Goal: Task Accomplishment & Management: Manage account settings

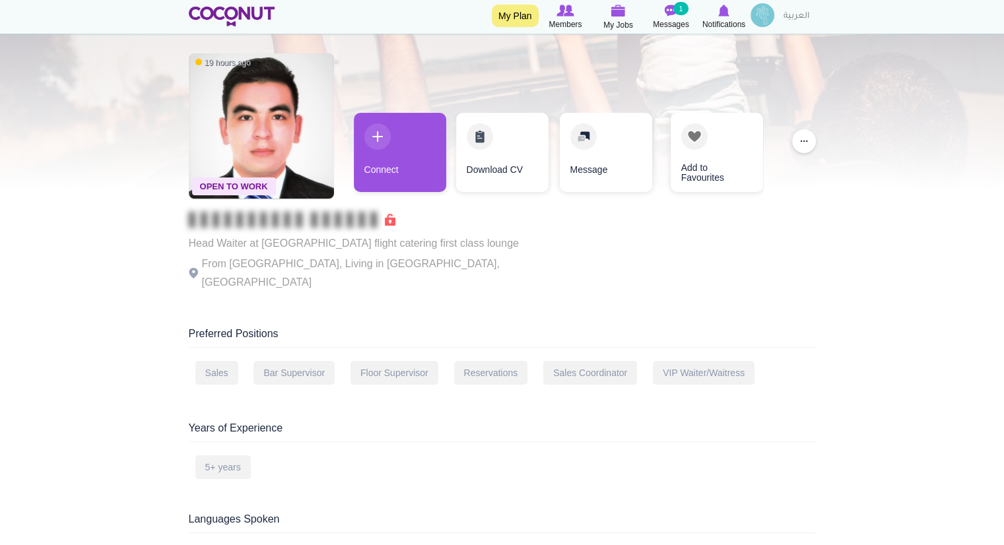
scroll to position [42, 0]
click at [611, 18] on span "My Jobs" at bounding box center [618, 24] width 30 height 13
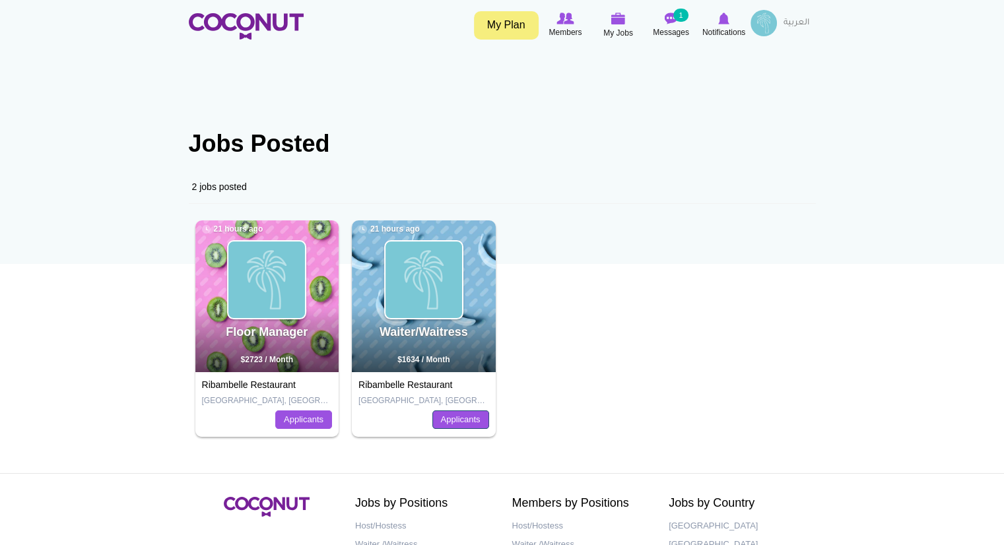
click at [453, 421] on link "Applicants" at bounding box center [460, 419] width 57 height 18
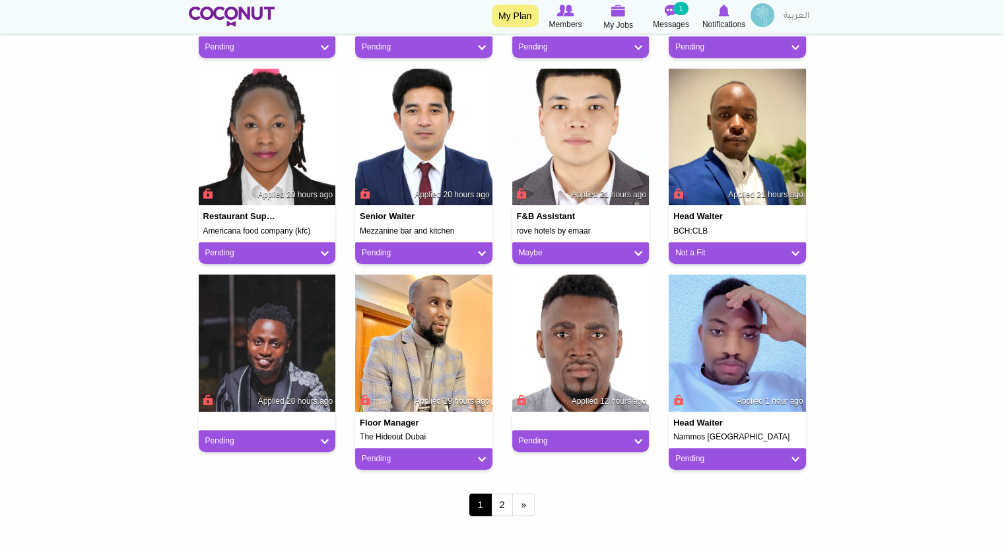
scroll to position [931, 0]
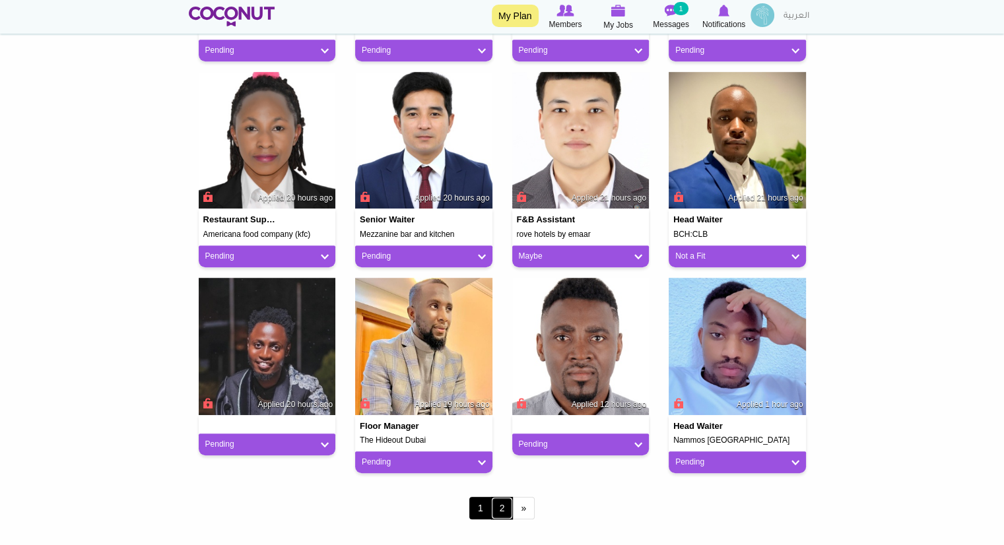
click at [504, 509] on link "2" at bounding box center [502, 508] width 22 height 22
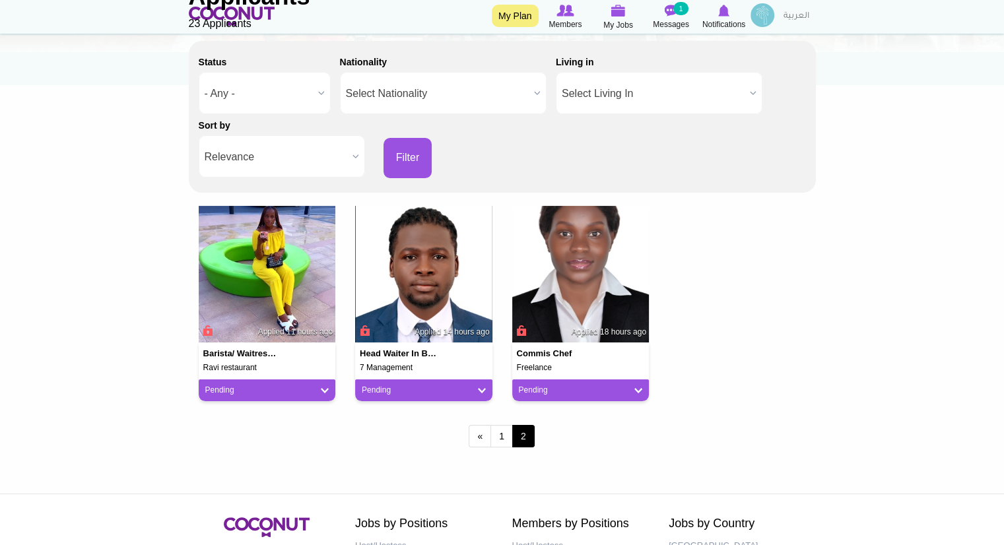
scroll to position [214, 0]
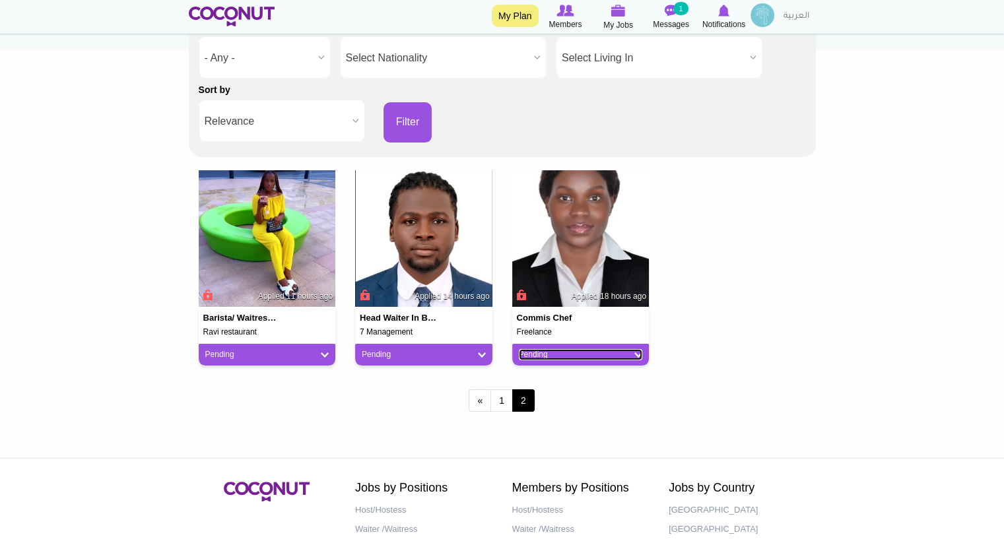
click at [605, 353] on link "Pending" at bounding box center [581, 354] width 124 height 11
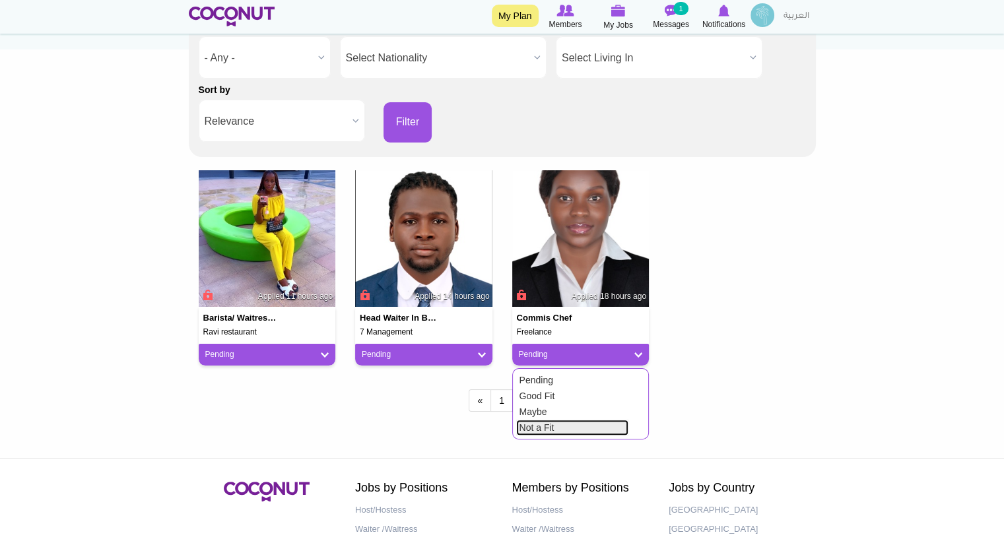
click at [560, 422] on link "Not a Fit" at bounding box center [572, 428] width 112 height 16
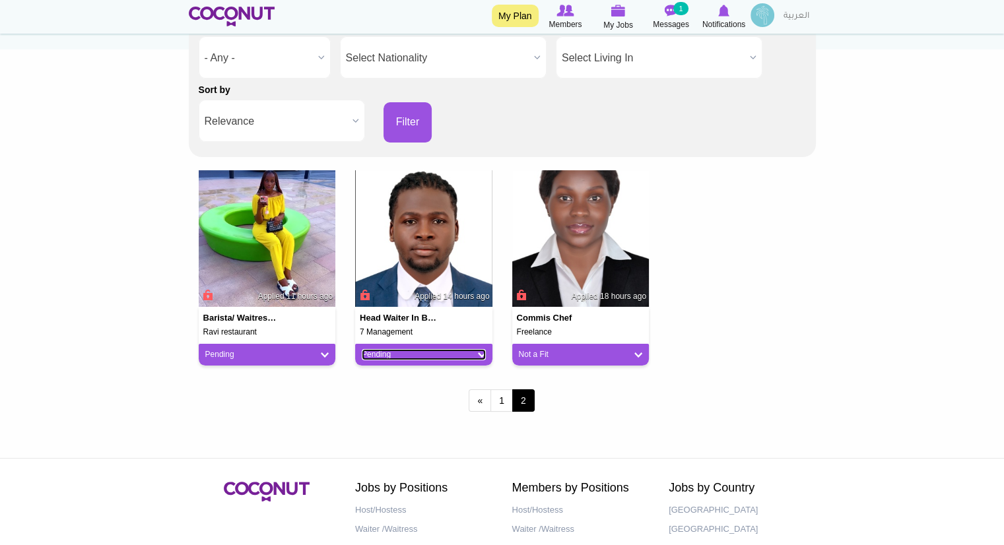
click at [484, 355] on link "Pending" at bounding box center [424, 354] width 124 height 11
click at [309, 352] on link "Pending" at bounding box center [267, 354] width 124 height 11
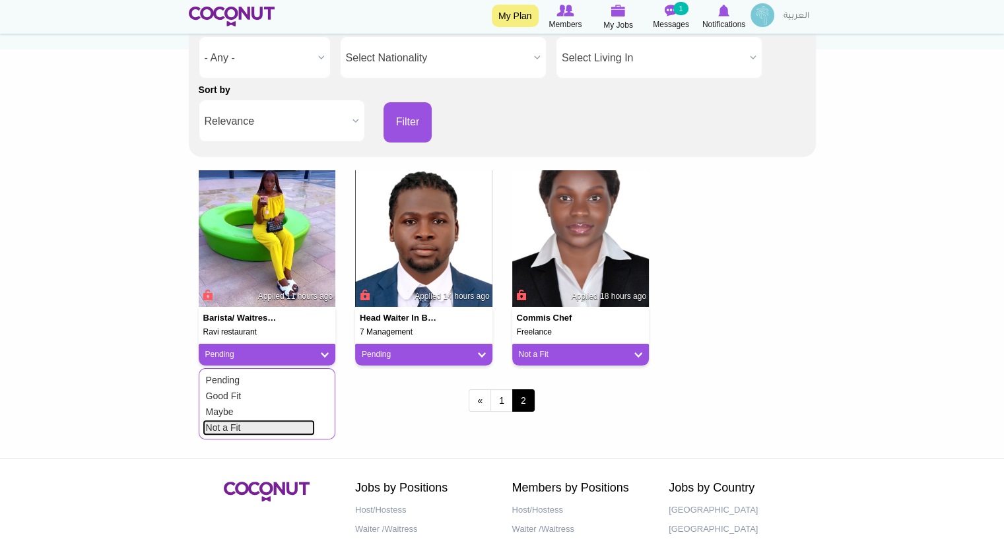
click at [277, 425] on link "Not a Fit" at bounding box center [259, 428] width 112 height 16
click at [493, 401] on link "1" at bounding box center [501, 400] width 22 height 22
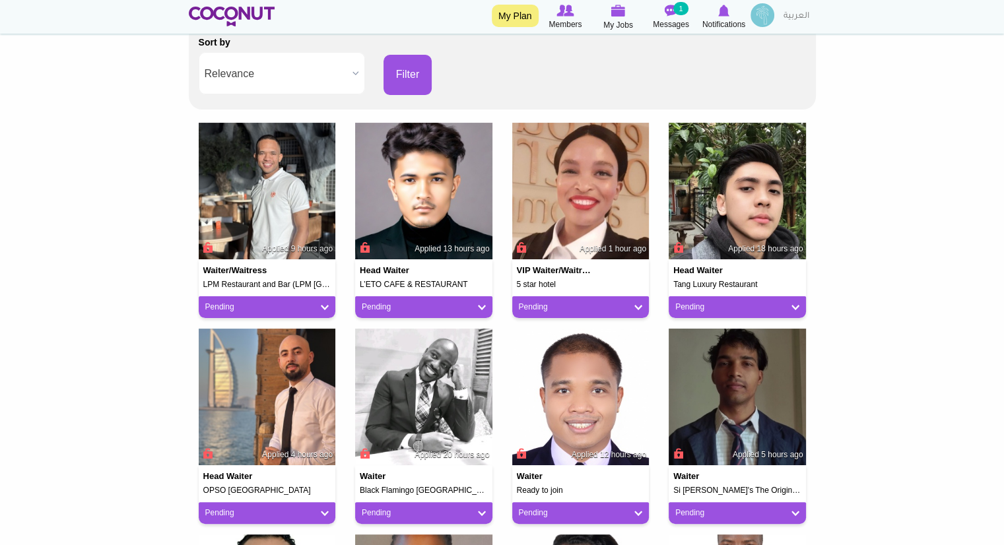
scroll to position [266, 0]
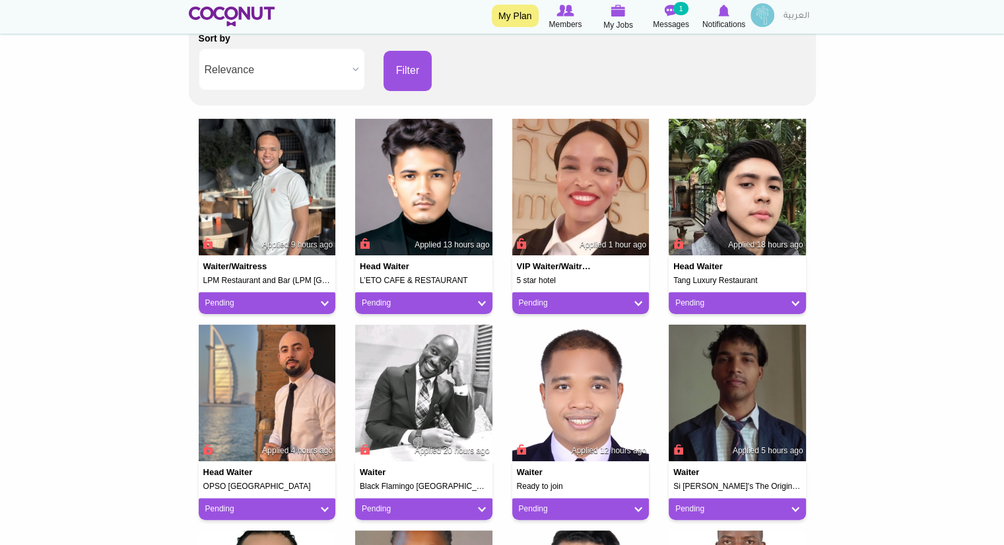
click at [736, 243] on span "Applied 18 hours ago" at bounding box center [765, 245] width 75 height 11
click at [733, 267] on h4 "Head Waiter" at bounding box center [711, 266] width 77 height 9
click at [747, 234] on img at bounding box center [737, 187] width 137 height 137
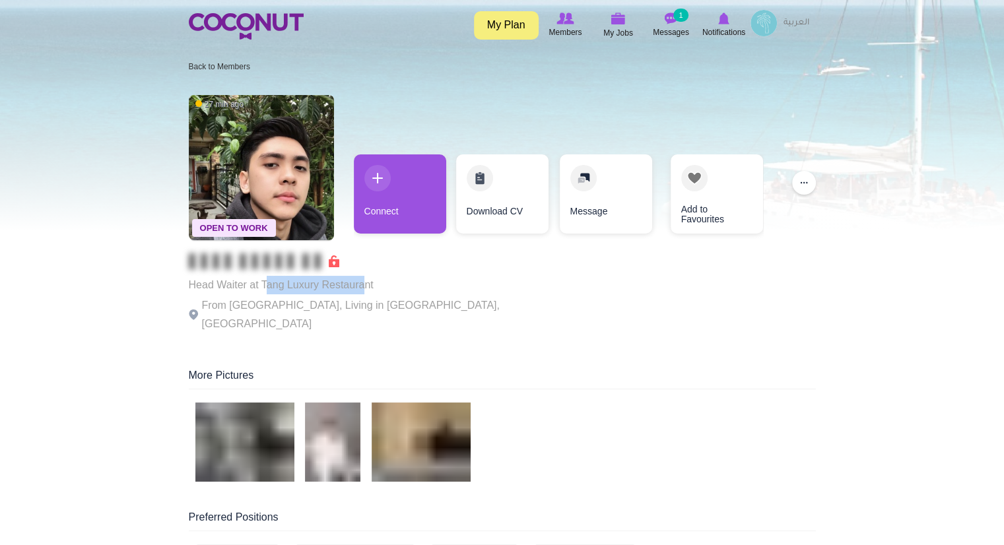
drag, startPoint x: 265, startPoint y: 290, endPoint x: 366, endPoint y: 284, distance: 101.1
click at [366, 284] on p "Head Waiter at Tang Luxury Restaurant" at bounding box center [370, 285] width 363 height 18
click at [376, 284] on p "Head Waiter at Tang Luxury Restaurant" at bounding box center [370, 285] width 363 height 18
drag, startPoint x: 379, startPoint y: 284, endPoint x: 256, endPoint y: 280, distance: 122.8
click at [256, 280] on p "Head Waiter at Tang Luxury Restaurant" at bounding box center [370, 285] width 363 height 18
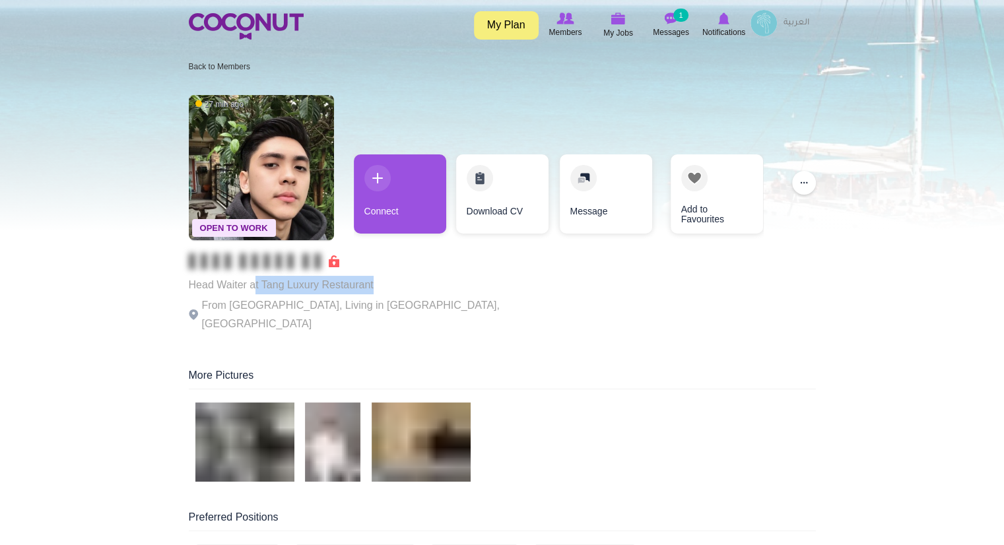
copy p "t Tang Luxury Restaurant"
click at [292, 186] on img at bounding box center [261, 167] width 145 height 145
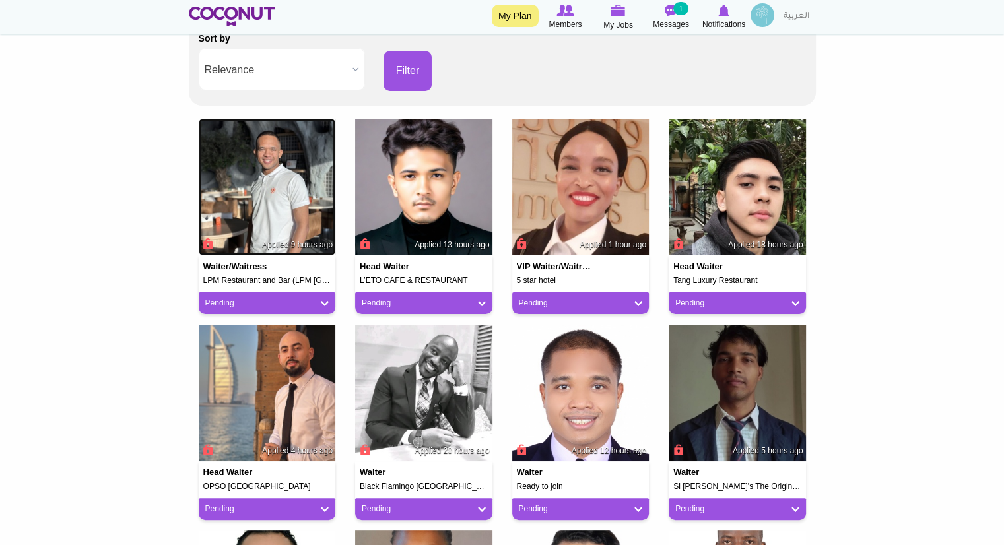
click at [255, 245] on img at bounding box center [267, 187] width 137 height 137
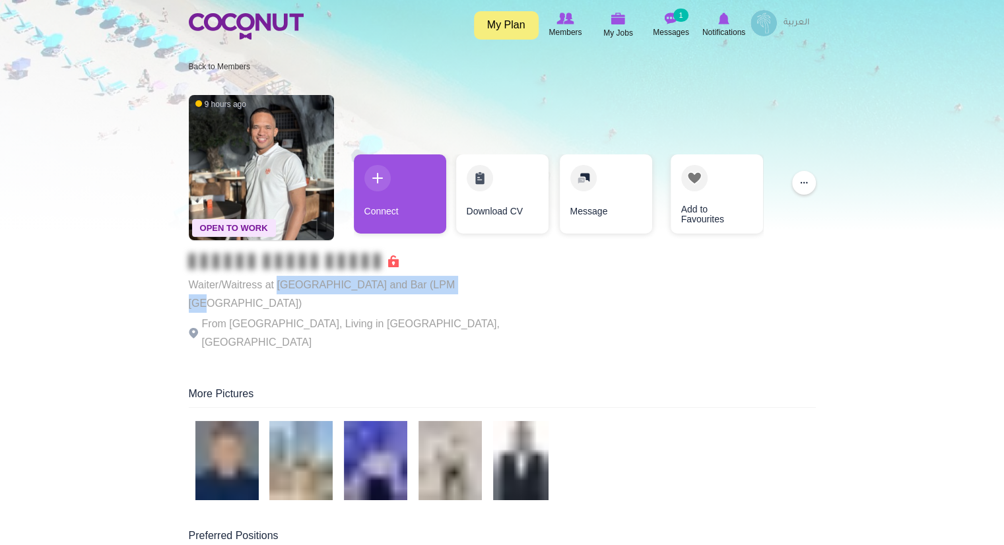
drag, startPoint x: 455, startPoint y: 283, endPoint x: 277, endPoint y: 285, distance: 178.2
click at [277, 285] on div "Open To Work 9 hours ago Waiter/Waitress at LPM Restaurant and Bar (LPM [GEOGRA…" at bounding box center [502, 224] width 627 height 272
copy p "LPM Restaurant and Bar (LPM [GEOGRAPHIC_DATA])"
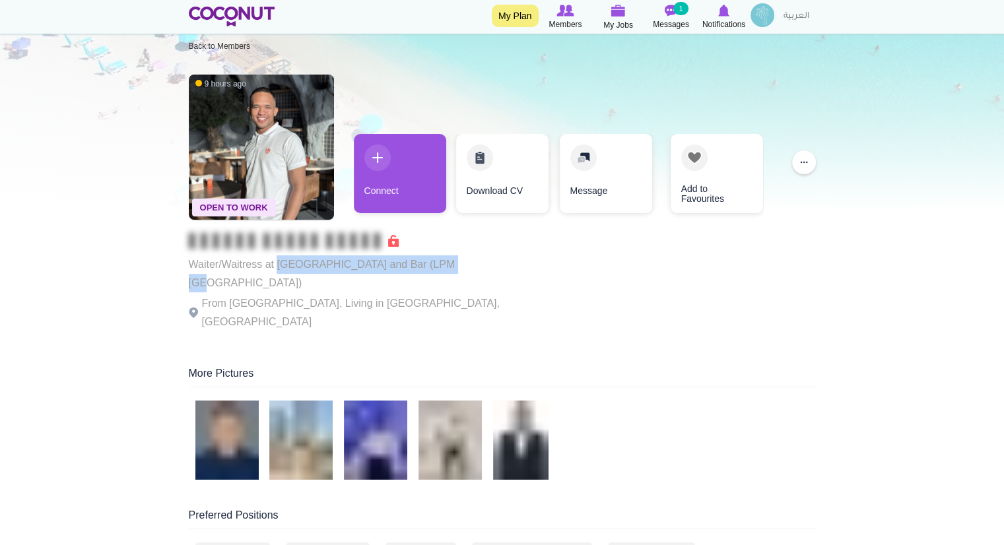
scroll to position [16, 0]
